Goal: Transaction & Acquisition: Obtain resource

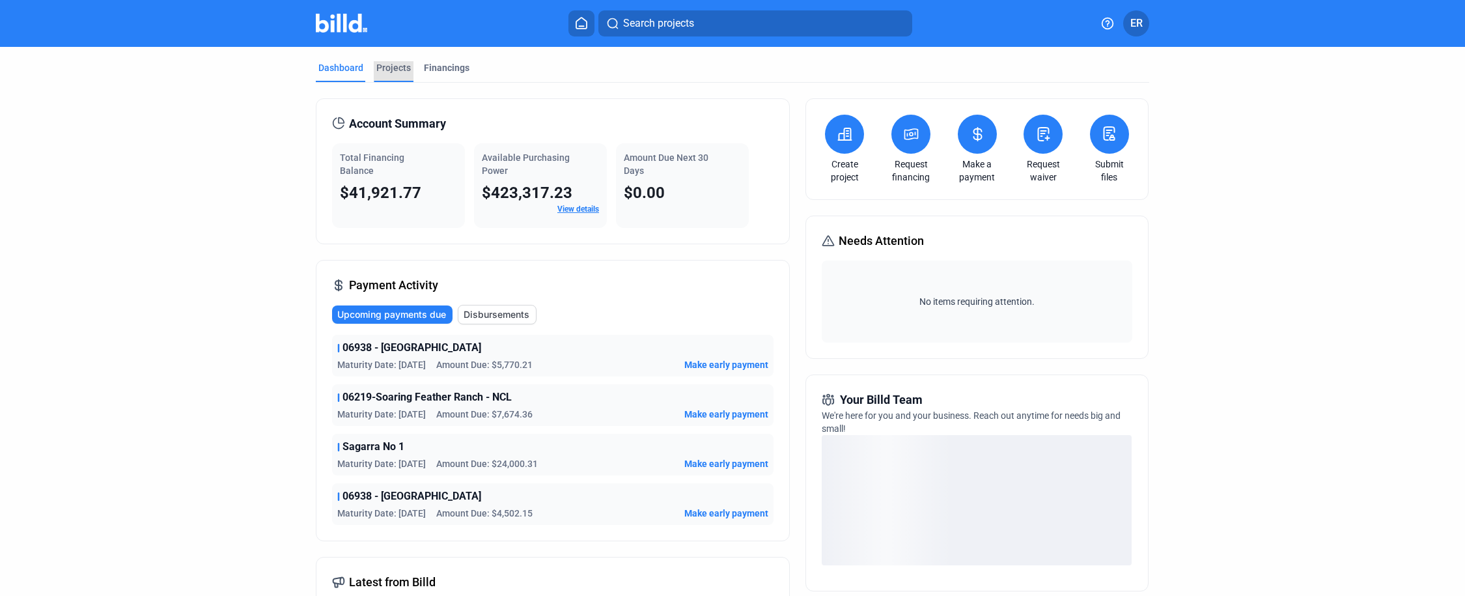
click at [377, 68] on div "Projects" at bounding box center [393, 67] width 34 height 13
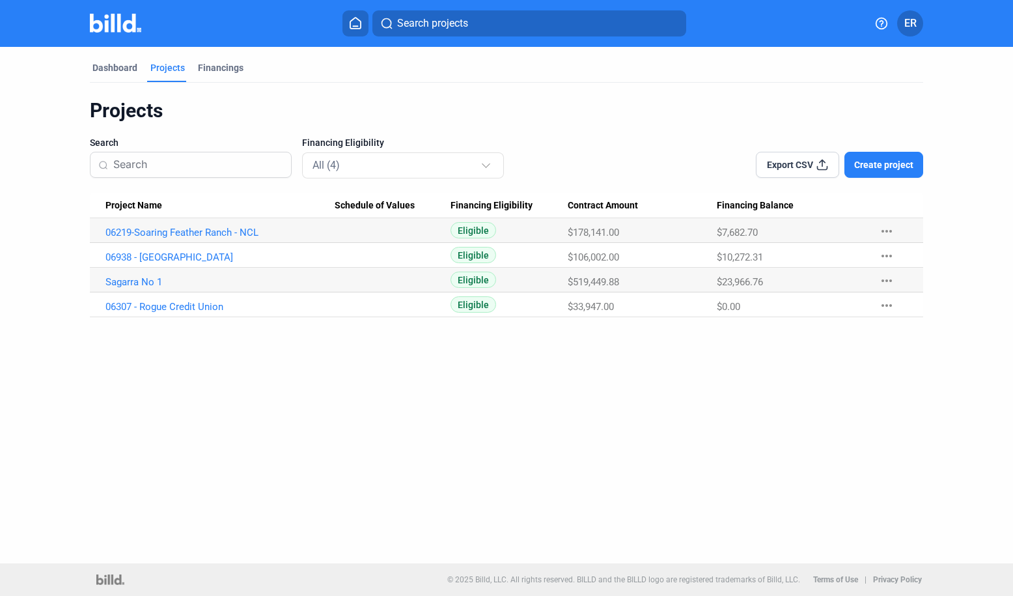
click at [881, 169] on span "Create project" at bounding box center [883, 164] width 59 height 13
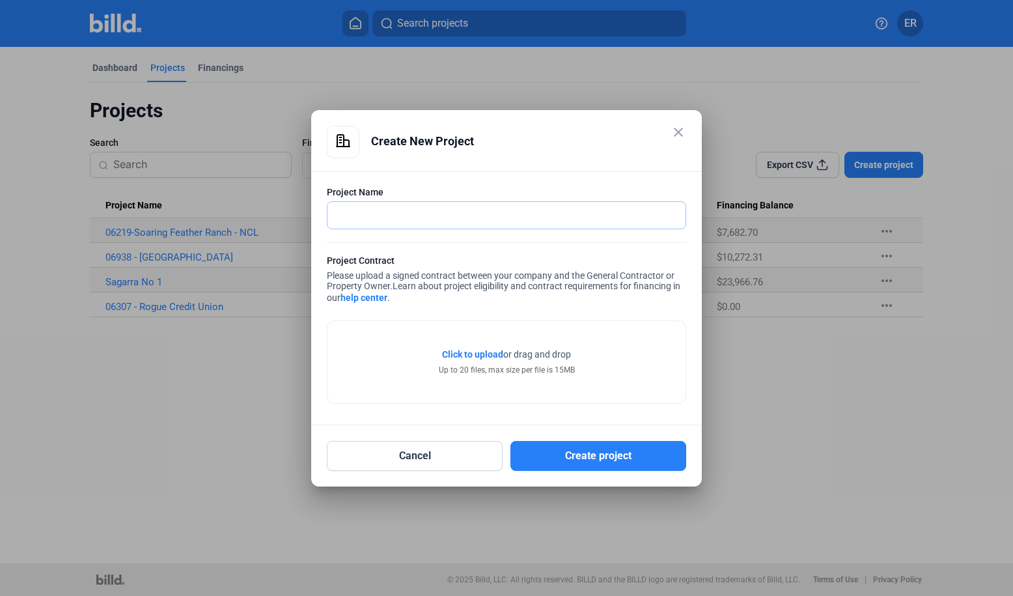
click at [438, 217] on input "text" at bounding box center [506, 215] width 358 height 27
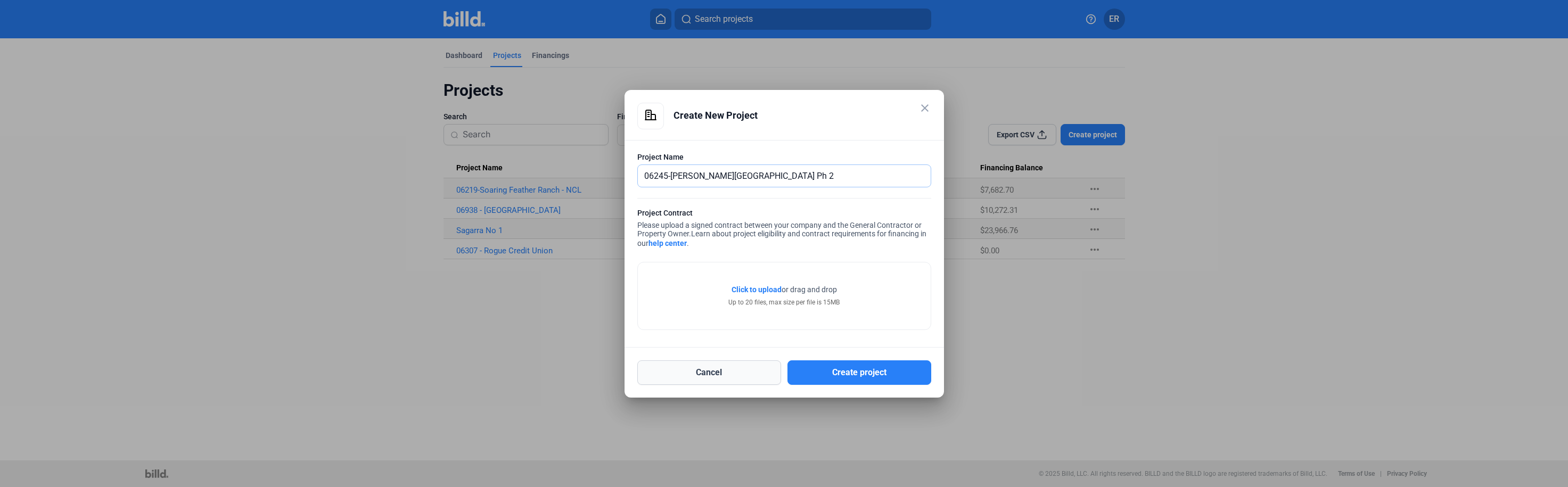
type input "06245-[PERSON_NAME][GEOGRAPHIC_DATA] Ph 2"
click at [717, 377] on button "Cancel" at bounding box center [709, 373] width 144 height 25
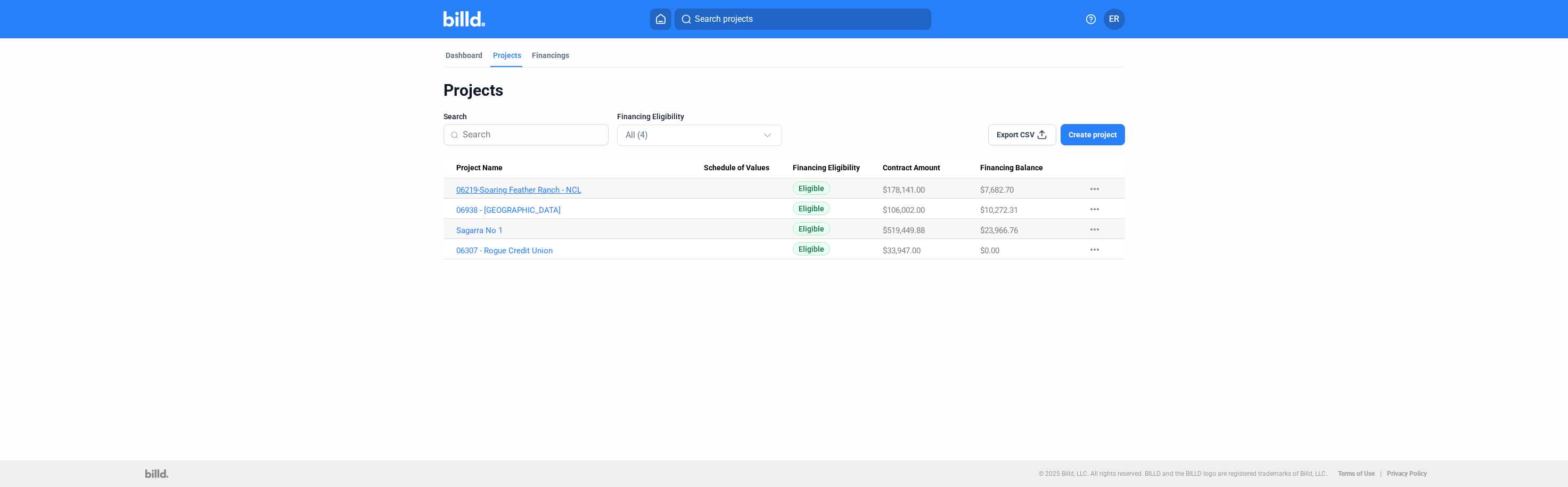
click at [523, 191] on link "06219-Soaring Feather Ranch - NCL" at bounding box center [580, 190] width 248 height 10
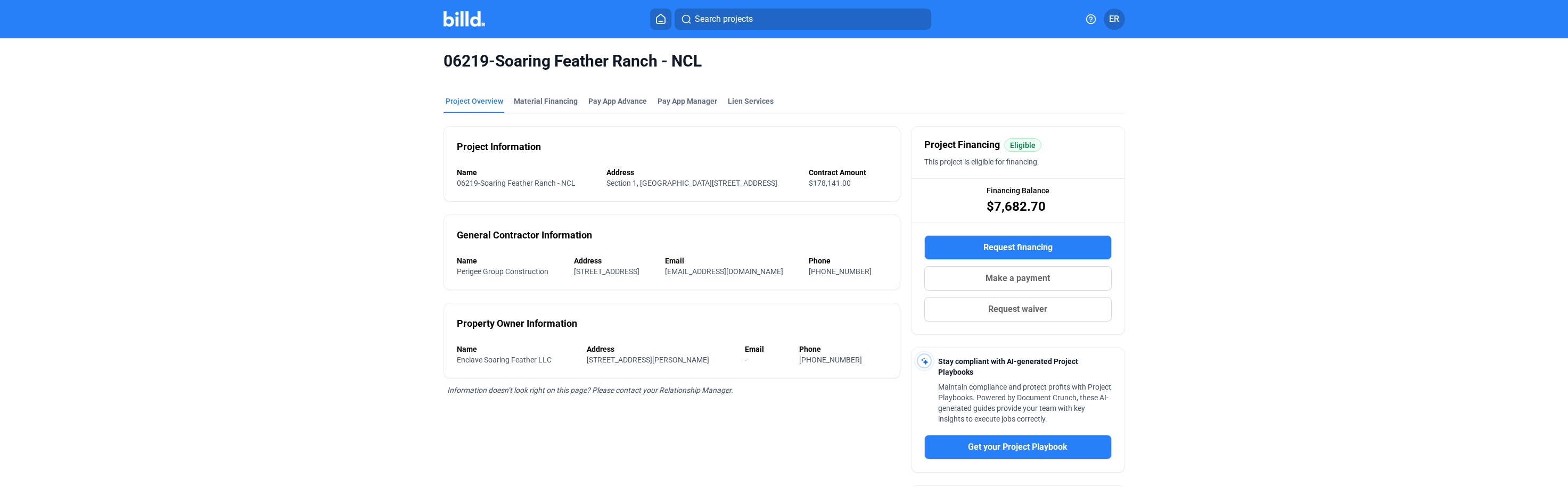
click at [1027, 252] on span "Request financing" at bounding box center [1018, 248] width 70 height 13
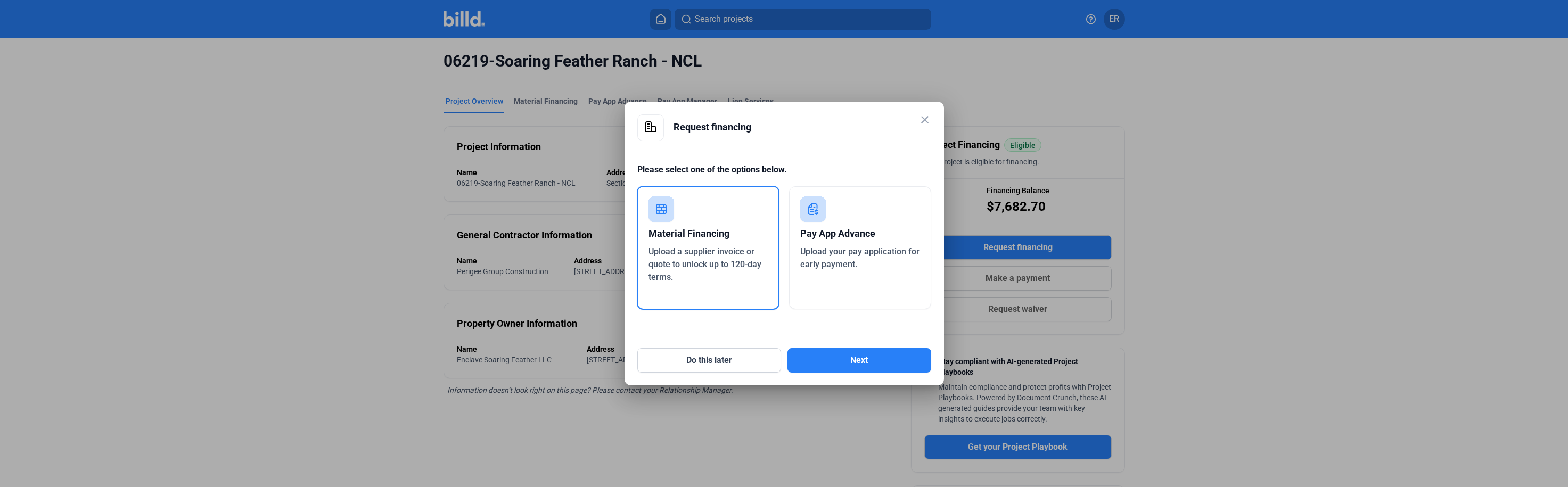
click at [681, 257] on div "Upload a supplier invoice or quote to unlock up to 120-day terms." at bounding box center [708, 264] width 119 height 38
click at [878, 367] on button "Next" at bounding box center [860, 360] width 144 height 25
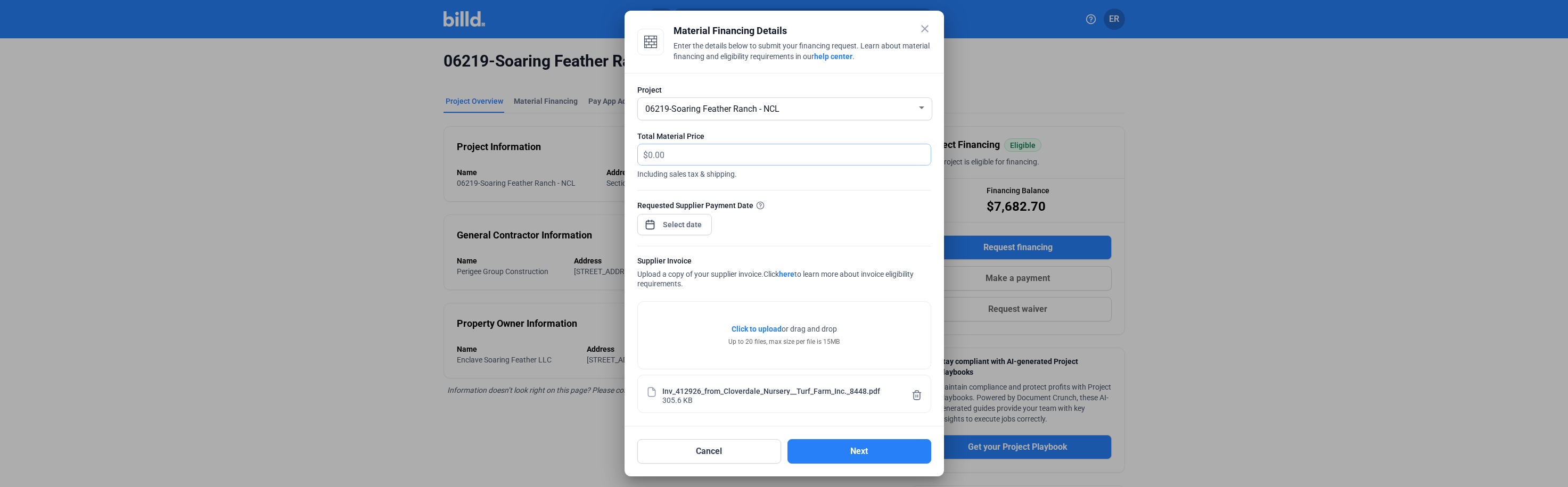
click at [681, 150] on input "text" at bounding box center [789, 154] width 283 height 20
type input "3,792.00"
click at [674, 227] on div "close Material Financing Details Enter the details below to submit your financi…" at bounding box center [784, 244] width 1568 height 487
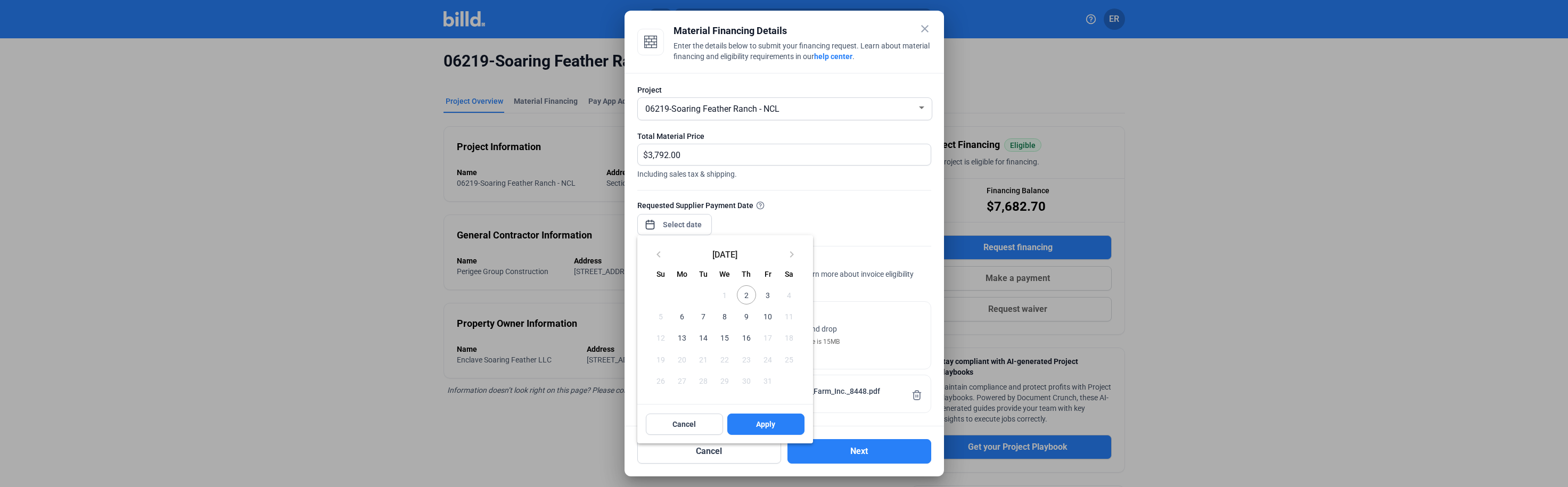
click at [765, 293] on span "3" at bounding box center [767, 294] width 19 height 19
drag, startPoint x: 749, startPoint y: 293, endPoint x: 748, endPoint y: 301, distance: 8.1
click at [749, 293] on span "2" at bounding box center [746, 294] width 19 height 19
click at [766, 426] on span "Apply" at bounding box center [765, 423] width 19 height 11
type input "[DATE]"
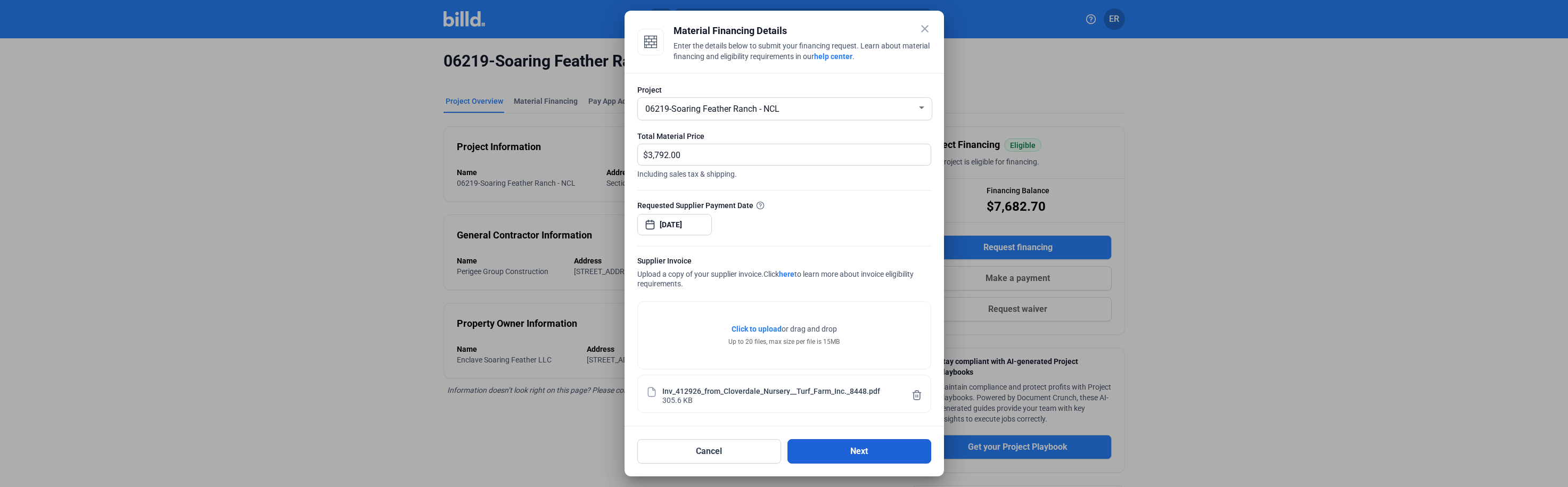
click at [852, 449] on button "Next" at bounding box center [860, 451] width 144 height 25
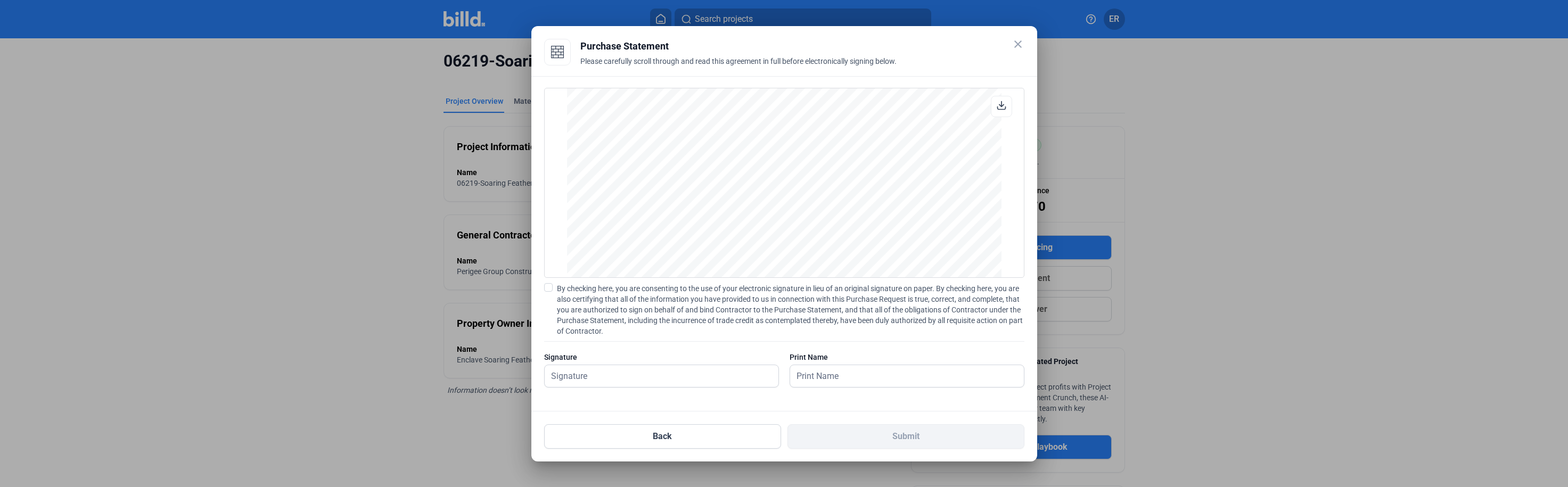
scroll to position [882, 0]
click at [1005, 107] on icon at bounding box center [1001, 105] width 8 height 8
click at [553, 287] on label "By checking here, you are consenting to the use of your electronic signature in…" at bounding box center [784, 309] width 480 height 53
click at [0, 0] on input "By checking here, you are consenting to the use of your electronic signature in…" at bounding box center [0, 0] width 0 height 0
click at [600, 369] on input "text" at bounding box center [655, 376] width 222 height 22
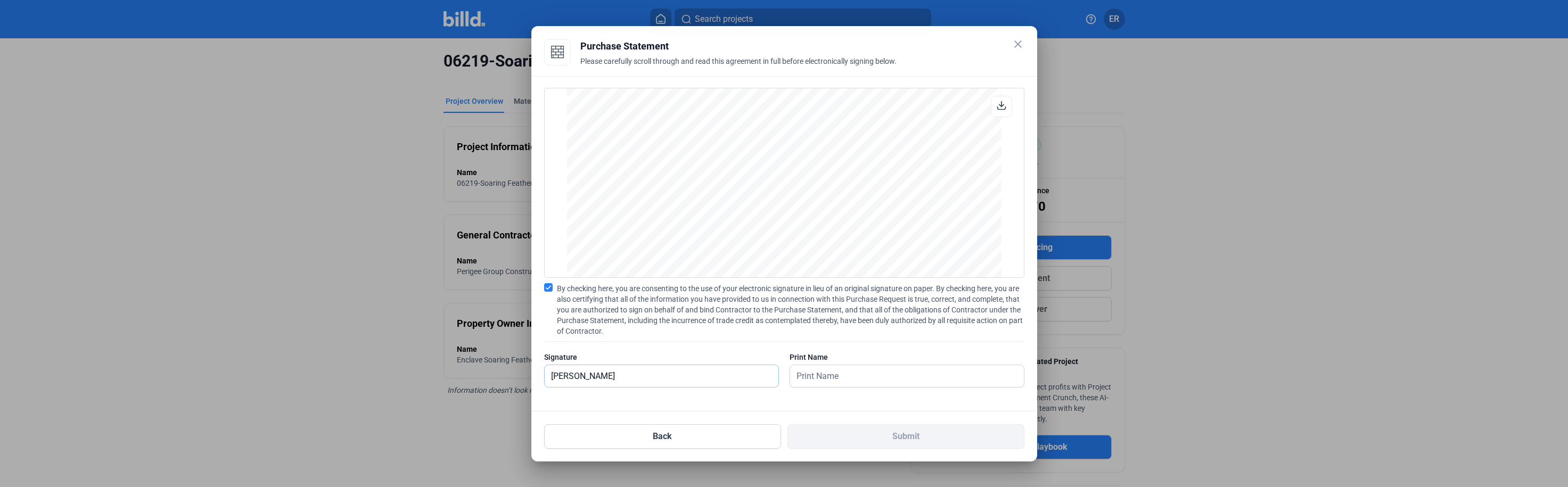
type input "[PERSON_NAME]"
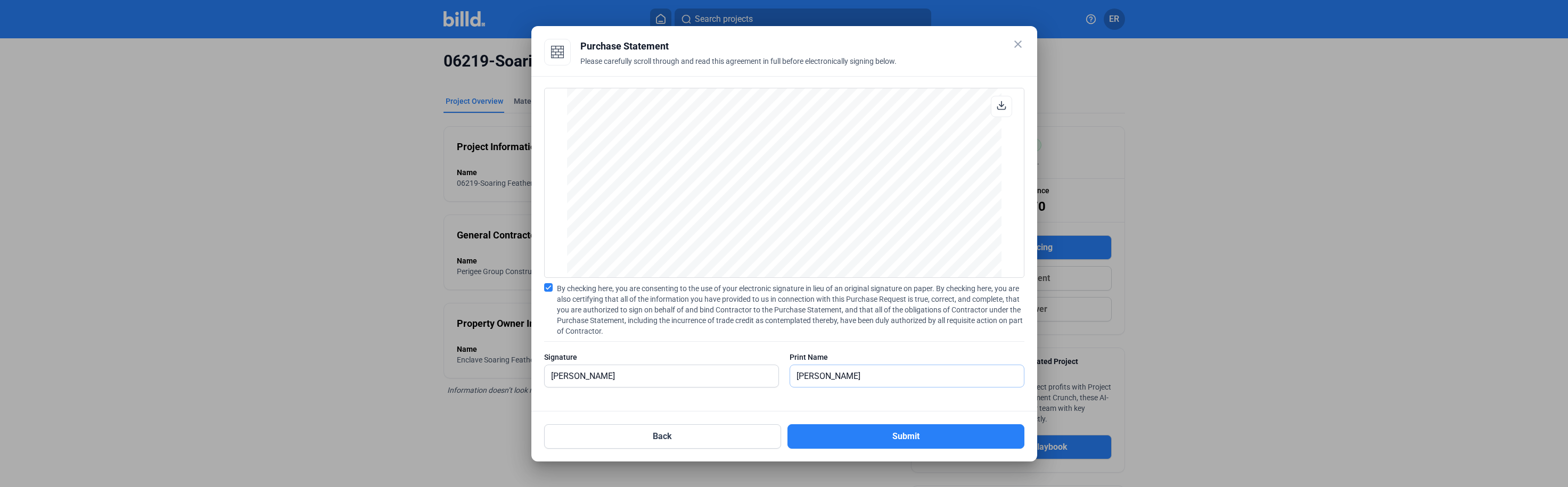
scroll to position [0, 0]
type input "[PERSON_NAME]"
click at [899, 433] on button "Submit" at bounding box center [906, 436] width 237 height 25
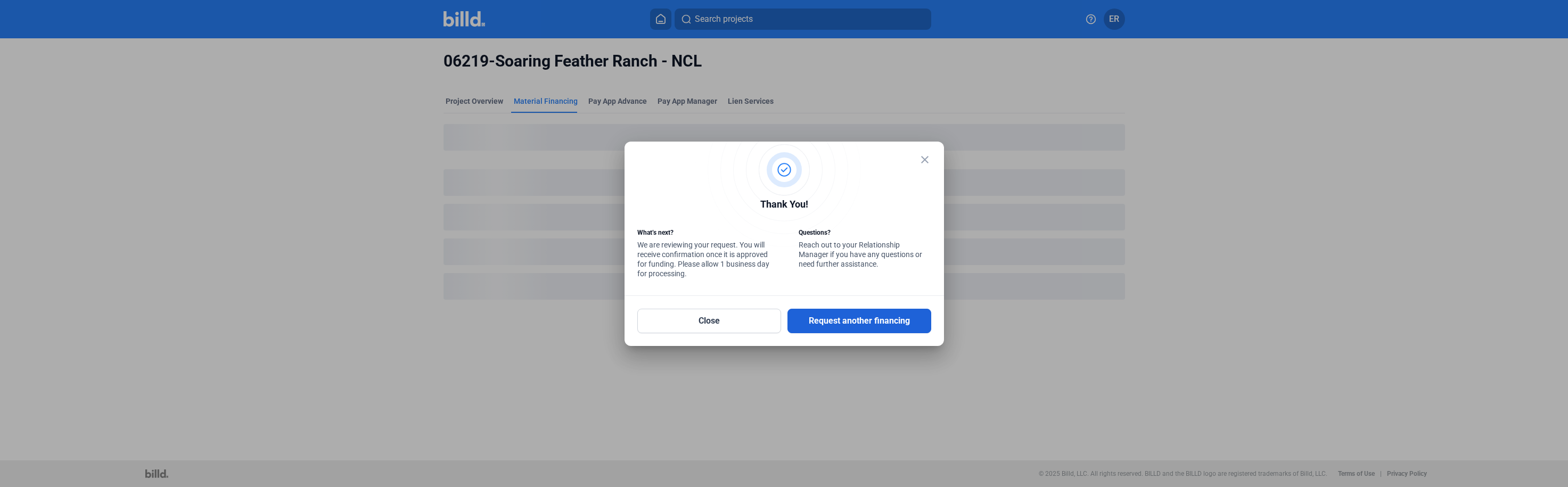
click at [853, 320] on button "Request another financing" at bounding box center [860, 321] width 144 height 25
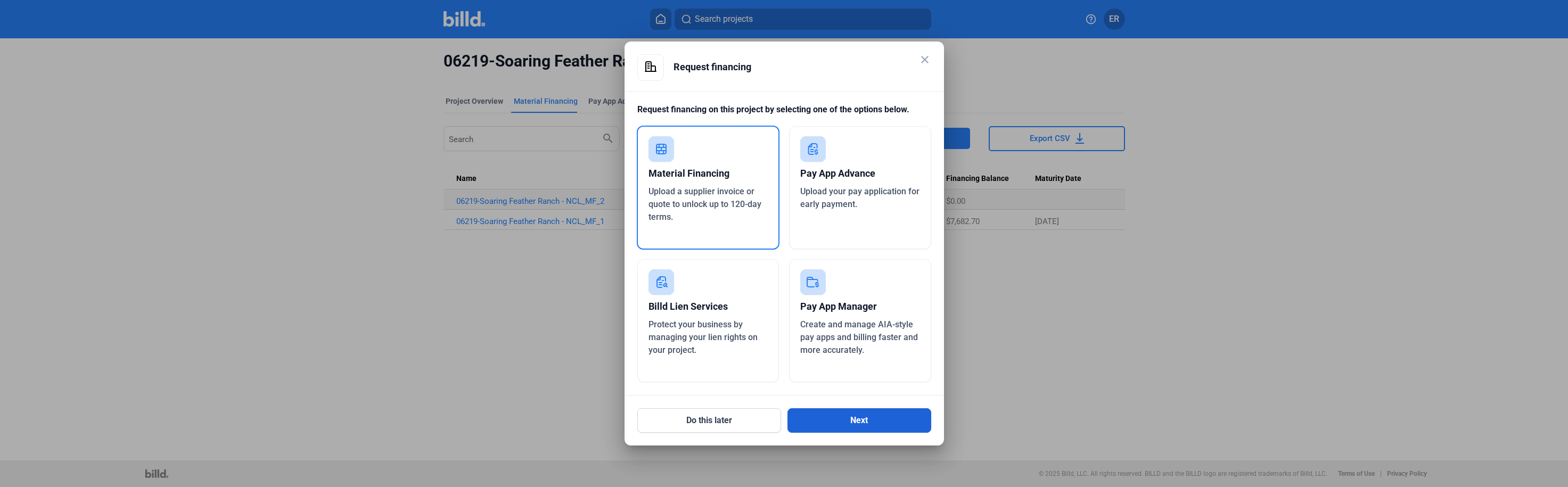
click at [837, 422] on button "Next" at bounding box center [860, 420] width 144 height 25
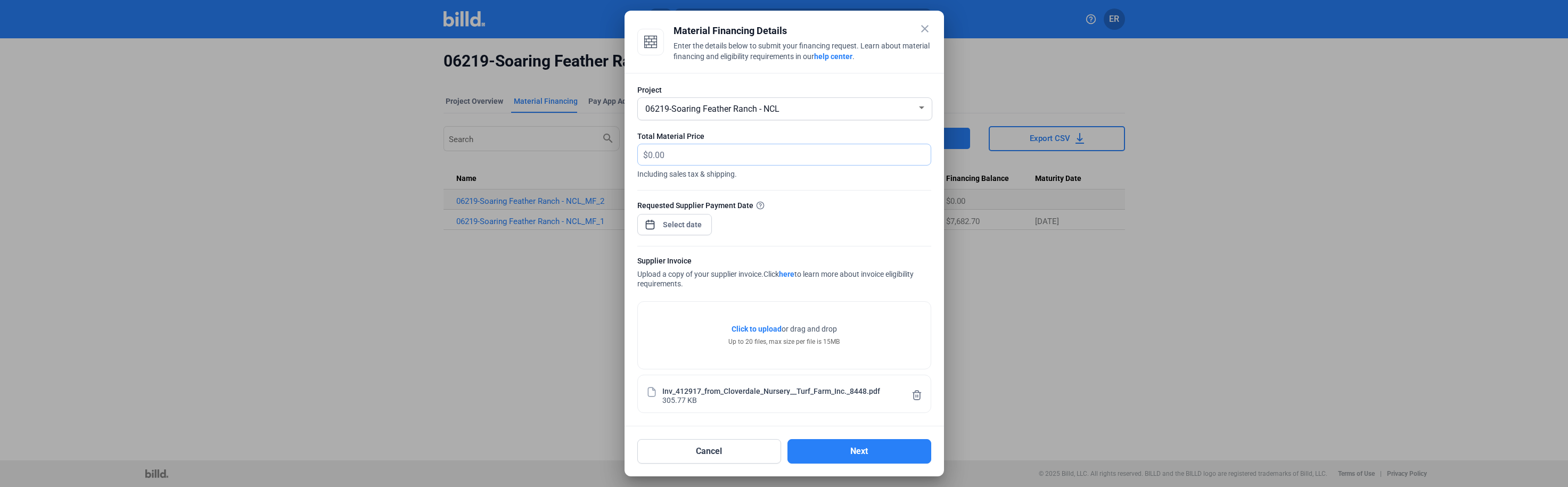
click at [684, 157] on input "text" at bounding box center [789, 154] width 283 height 20
type input "6,538.56"
click at [699, 217] on div at bounding box center [682, 224] width 46 height 19
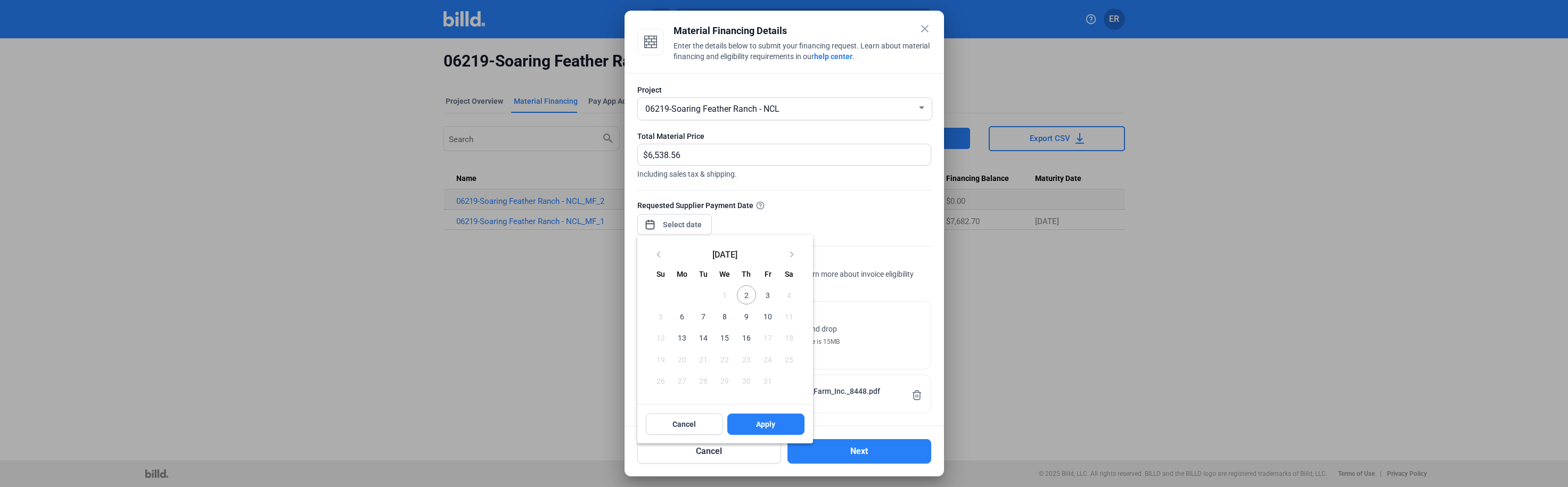
click at [747, 295] on span "2" at bounding box center [746, 294] width 19 height 19
click at [770, 424] on span "Apply" at bounding box center [765, 423] width 19 height 11
type input "[DATE]"
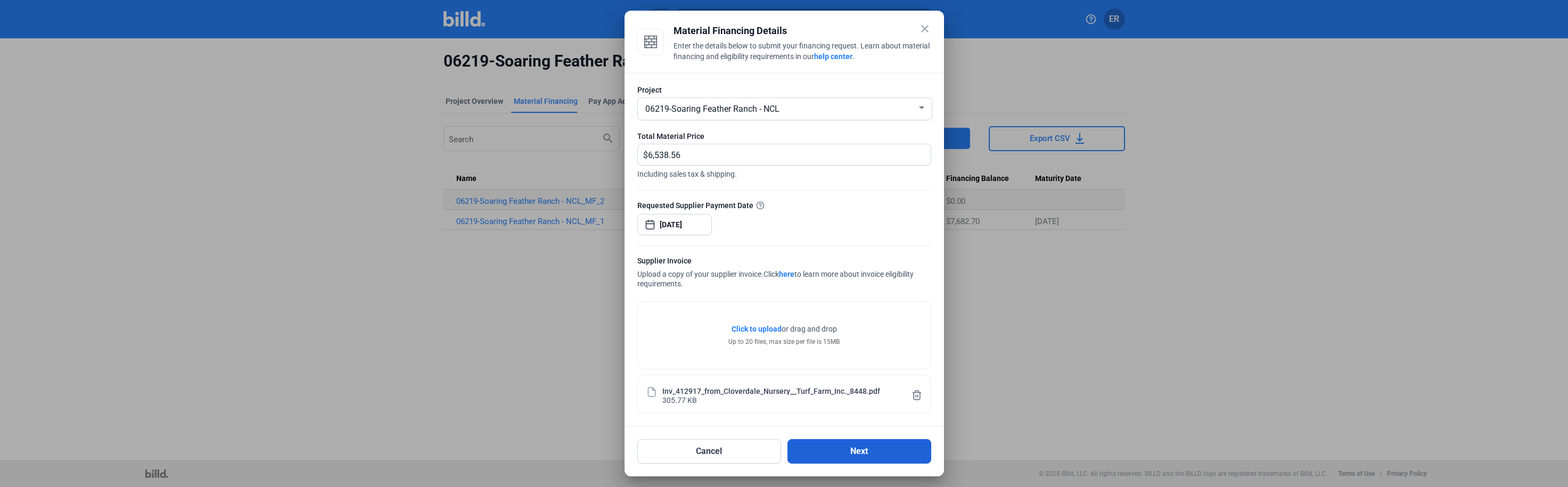
click at [850, 458] on button "Next" at bounding box center [860, 451] width 144 height 25
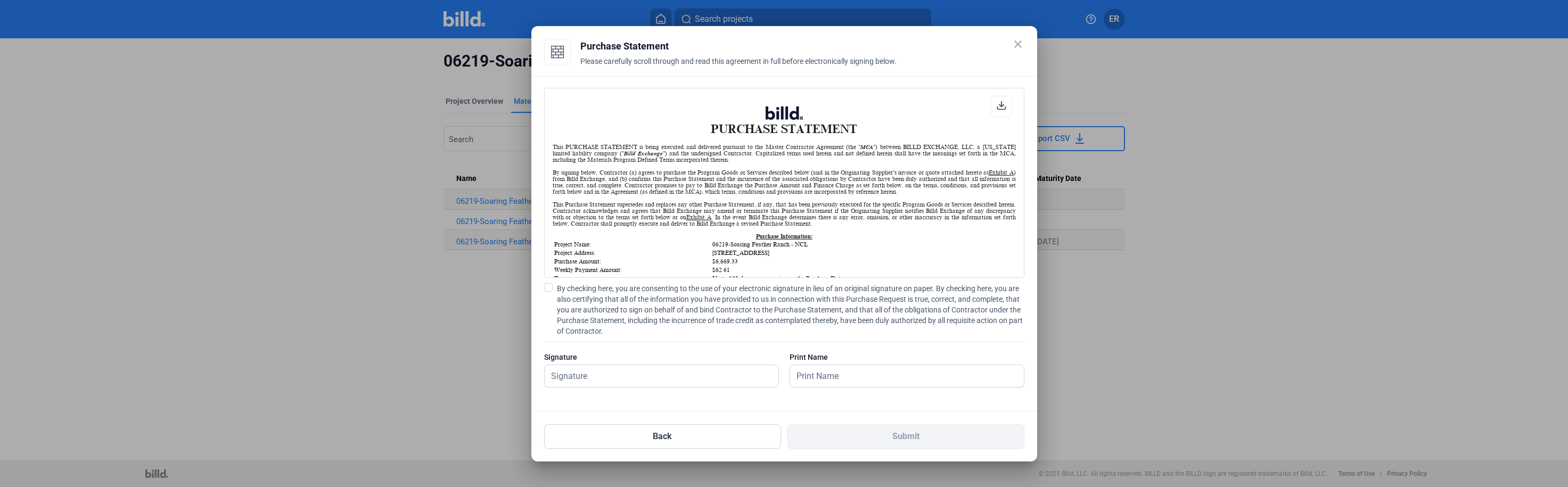
scroll to position [1, 0]
click at [1000, 110] on download-v2-icon at bounding box center [1001, 106] width 10 height 11
click at [550, 287] on span at bounding box center [548, 287] width 8 height 8
click at [0, 0] on input "By checking here, you are consenting to the use of your electronic signature in…" at bounding box center [0, 0] width 0 height 0
click at [594, 369] on input "text" at bounding box center [655, 376] width 222 height 22
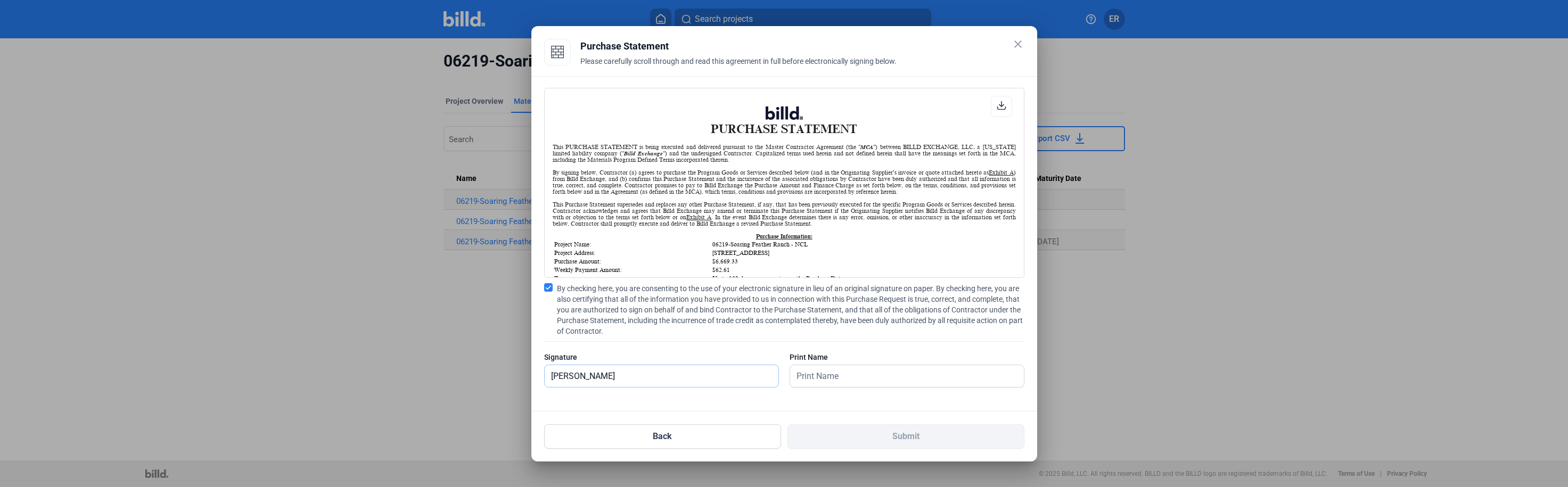
type input "[PERSON_NAME]"
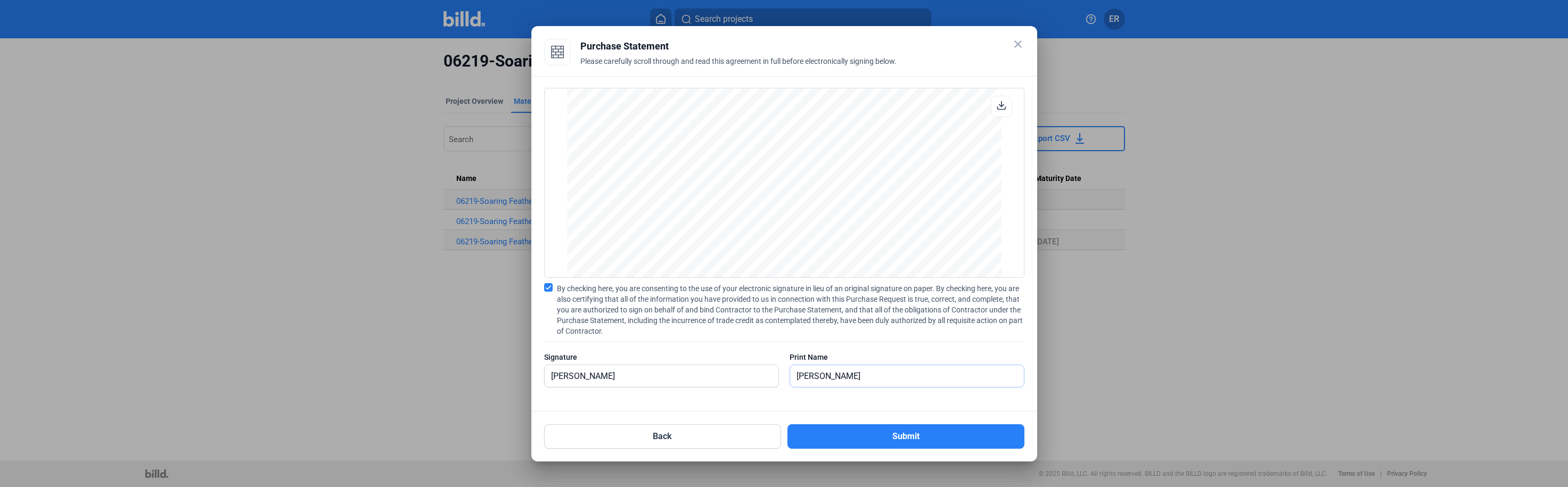
scroll to position [882, 0]
type input "[PERSON_NAME]"
click at [905, 435] on button "Submit" at bounding box center [906, 436] width 237 height 25
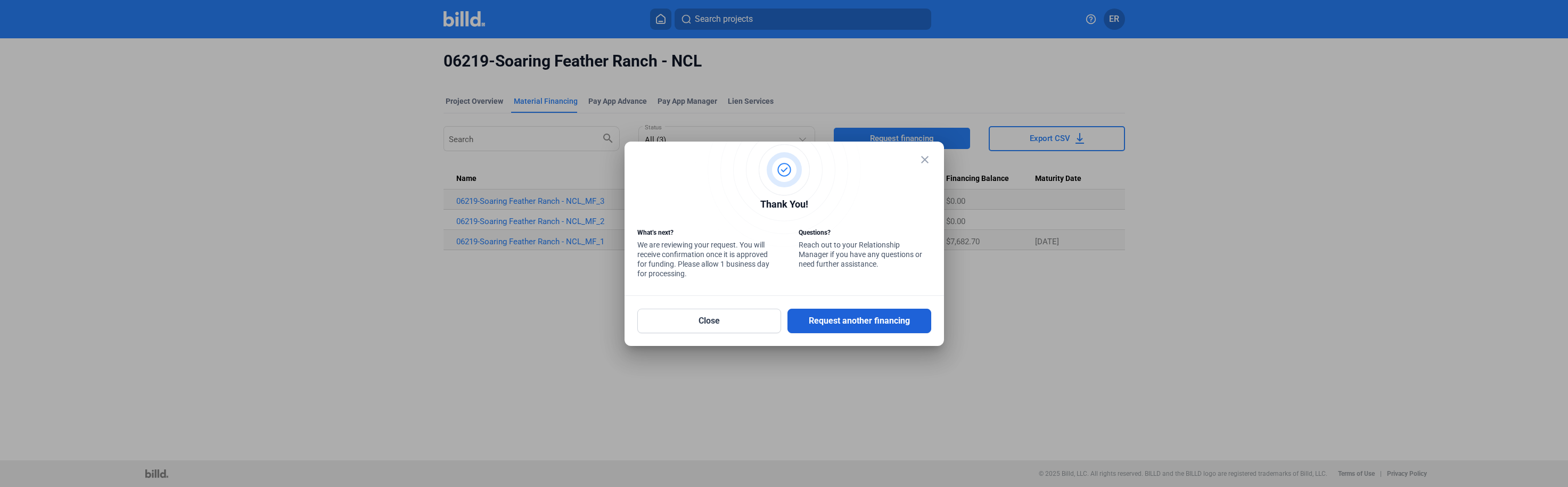
click at [829, 320] on button "Request another financing" at bounding box center [860, 321] width 144 height 25
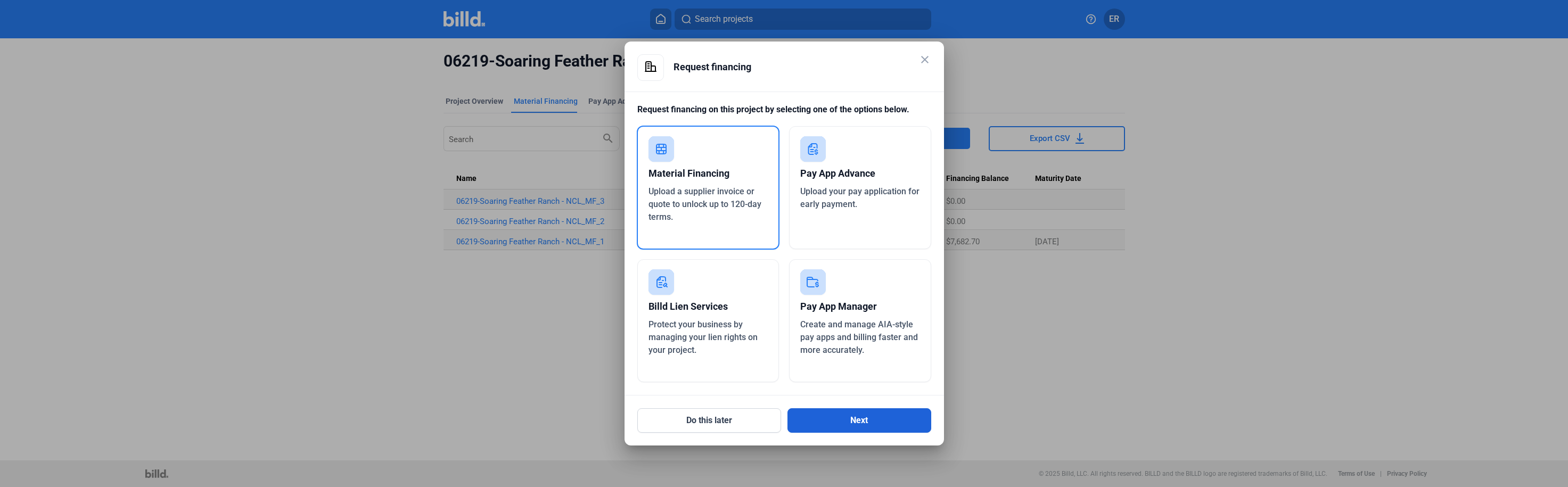
click at [865, 428] on button "Next" at bounding box center [860, 420] width 144 height 25
